Goal: Navigation & Orientation: Find specific page/section

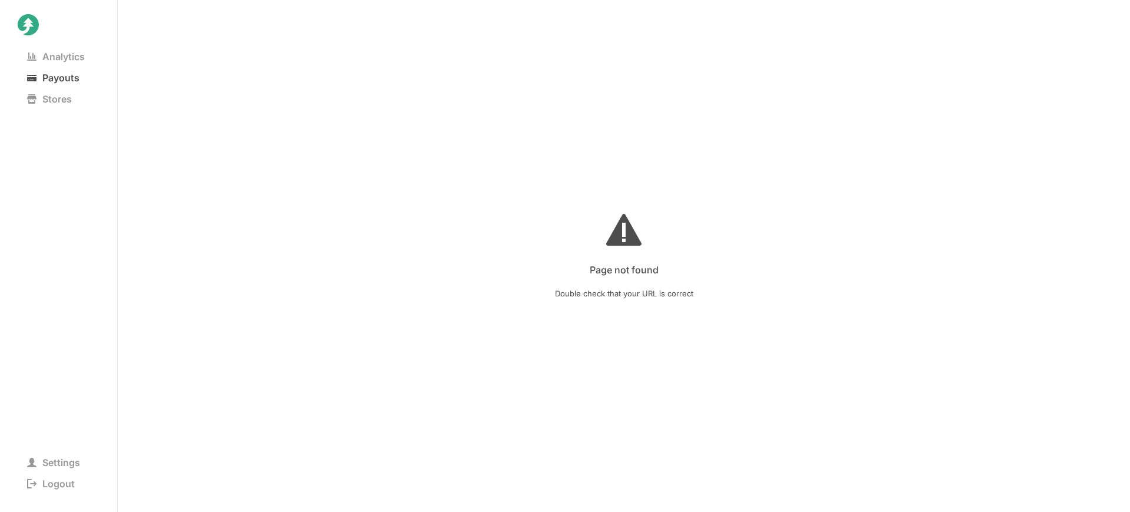
click at [44, 83] on span "Payouts" at bounding box center [53, 77] width 71 height 16
click at [56, 204] on nav "Analytics Payouts Stores" at bounding box center [59, 158] width 82 height 224
click at [58, 56] on span "Analytics" at bounding box center [56, 56] width 77 height 16
